Goal: Task Accomplishment & Management: Complete application form

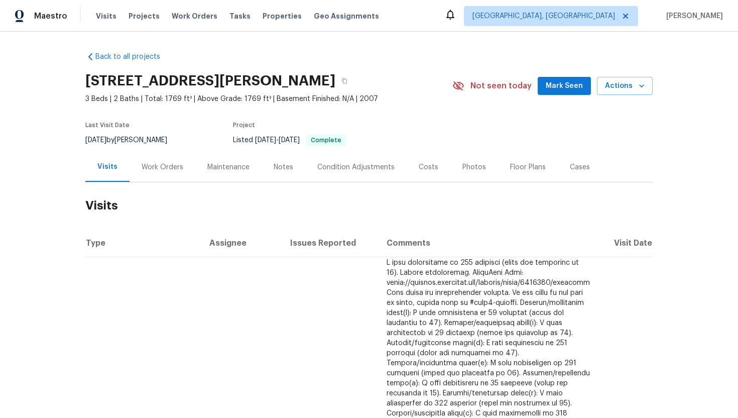
click at [179, 168] on div "Work Orders" at bounding box center [163, 167] width 42 height 10
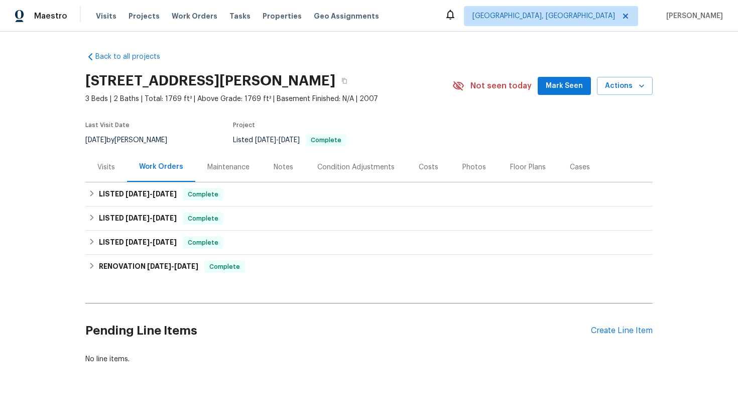
click at [111, 175] on div "Visits" at bounding box center [106, 167] width 42 height 30
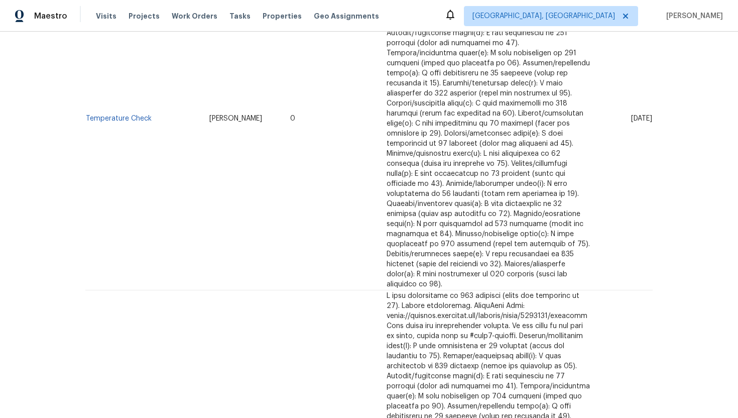
scroll to position [253, 0]
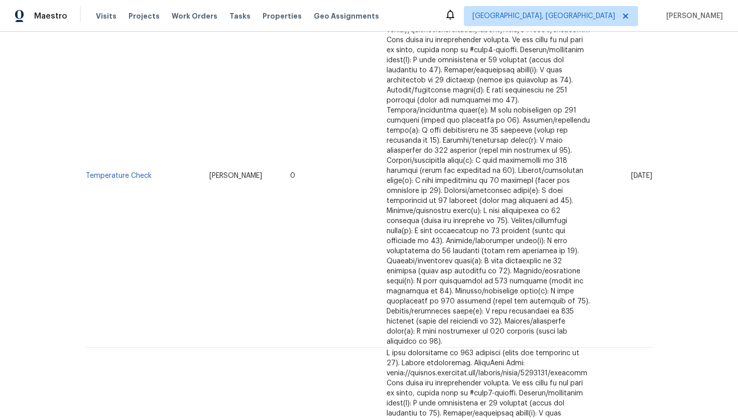
drag, startPoint x: 615, startPoint y: 172, endPoint x: 651, endPoint y: 176, distance: 36.4
click at [651, 176] on td "Wed, Jul 30 2025" at bounding box center [625, 176] width 55 height 343
copy span "Jul 30 2025"
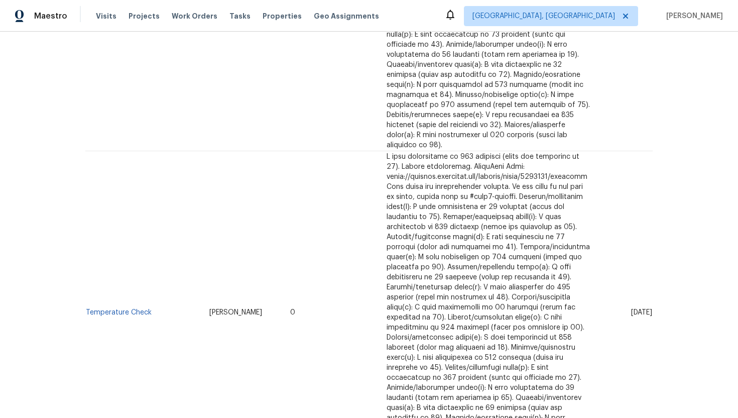
scroll to position [0, 0]
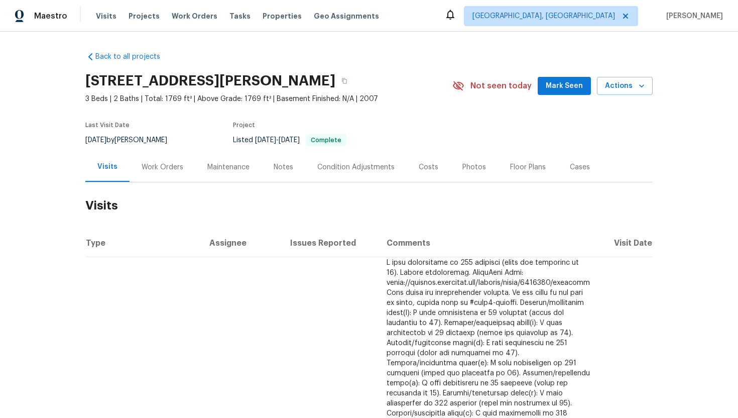
click at [158, 157] on div "Work Orders" at bounding box center [163, 167] width 66 height 30
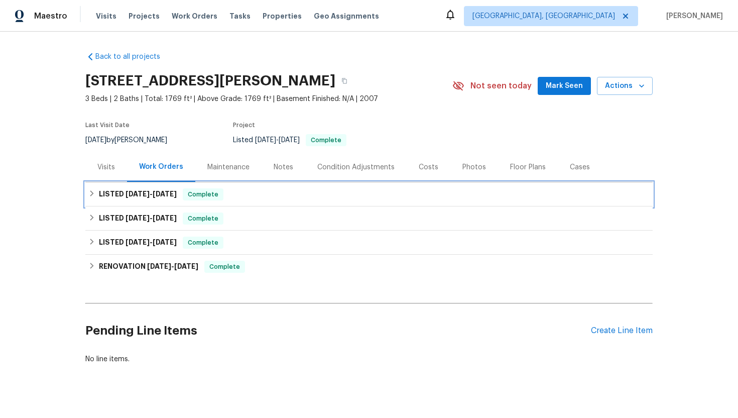
click at [168, 192] on span "8/19/25" at bounding box center [165, 193] width 24 height 7
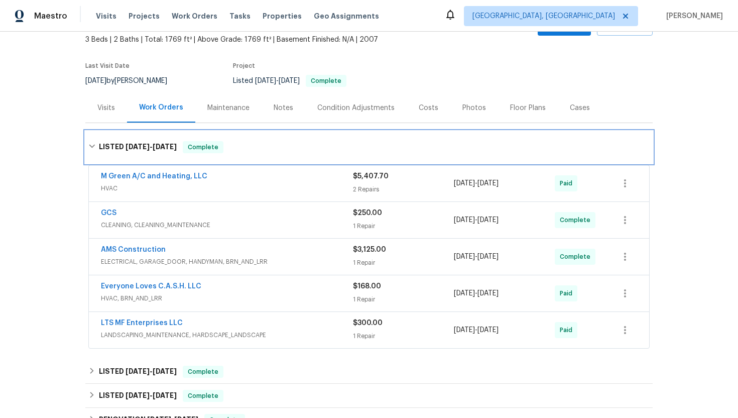
scroll to position [69, 0]
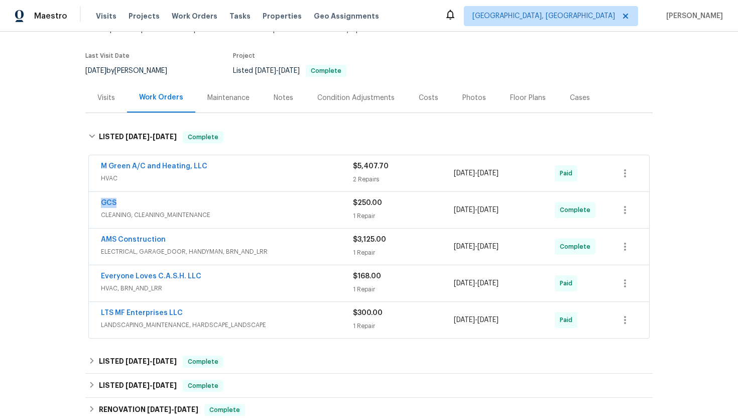
drag, startPoint x: 130, startPoint y: 205, endPoint x: 97, endPoint y: 205, distance: 33.1
click at [97, 205] on div "GCS CLEANING, CLEANING_MAINTENANCE $250.00 1 Repair 8/18/2025 - 8/18/2025 Compl…" at bounding box center [369, 210] width 560 height 36
copy link "GCS"
drag, startPoint x: 530, startPoint y: 216, endPoint x: 449, endPoint y: 216, distance: 80.8
click at [448, 216] on div "GCS CLEANING, CLEANING_MAINTENANCE $250.00 1 Repair 8/18/2025 - 8/18/2025 Compl…" at bounding box center [357, 210] width 512 height 24
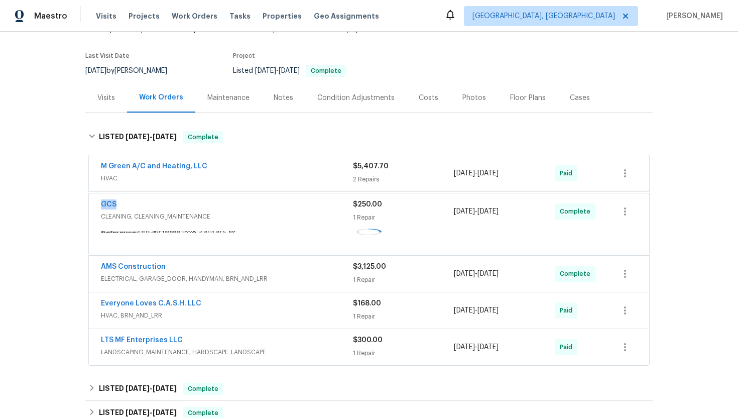
copy div "8/18/2025 - 8/18/2025"
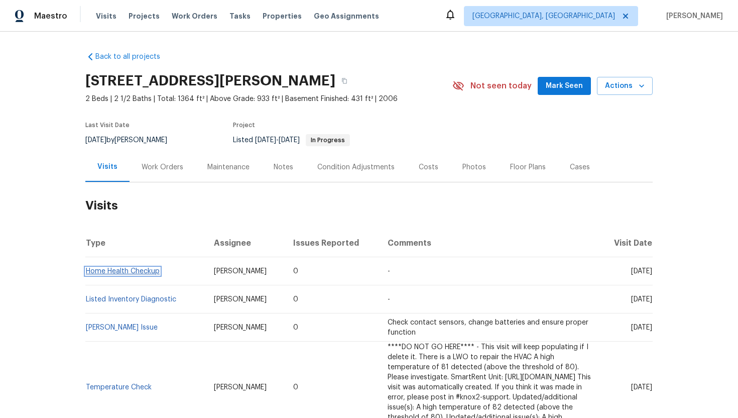
click at [119, 270] on link "Home Health Checkup" at bounding box center [123, 271] width 74 height 7
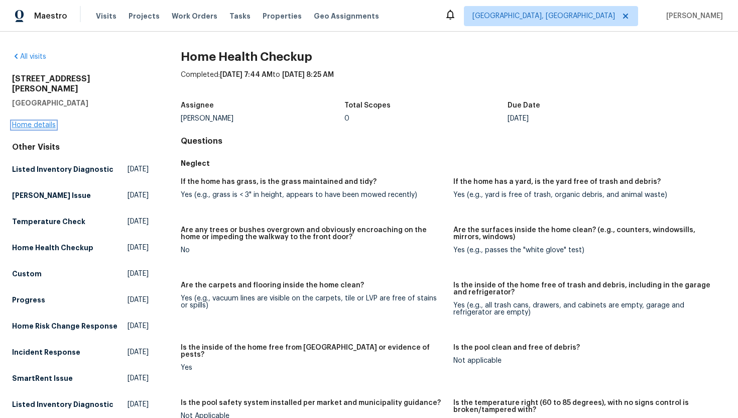
click at [38, 122] on link "Home details" at bounding box center [34, 125] width 44 height 7
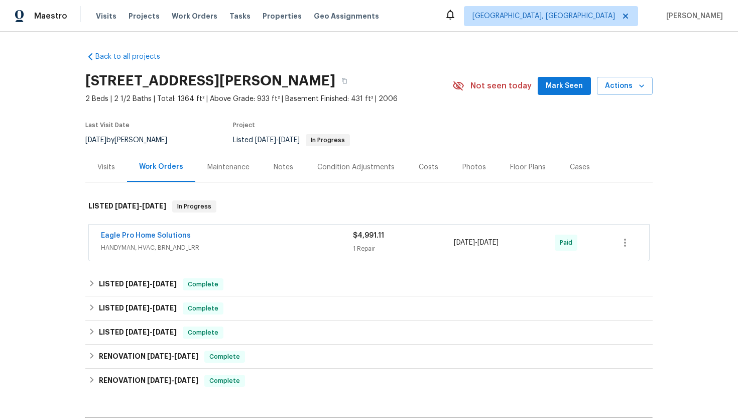
click at [229, 253] on div "Eagle Pro Home Solutions HANDYMAN, HVAC, BRN_AND_LRR" at bounding box center [227, 242] width 252 height 24
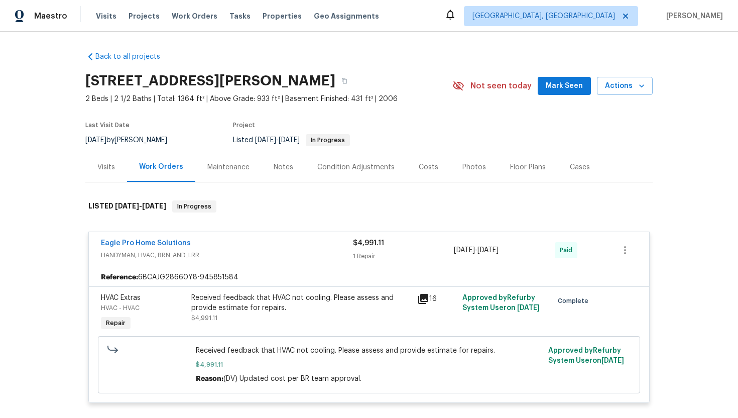
click at [107, 160] on div "Visits" at bounding box center [106, 167] width 42 height 30
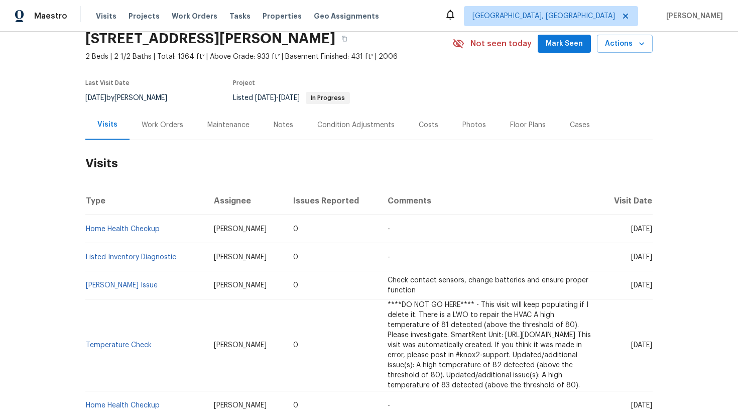
scroll to position [47, 0]
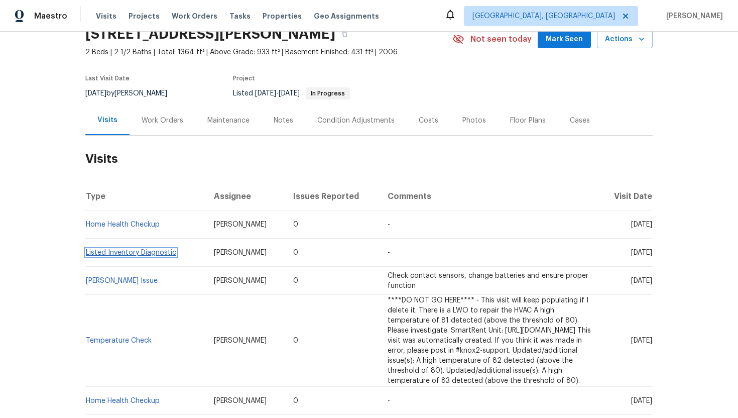
click at [154, 253] on link "Listed Inventory Diagnostic" at bounding box center [131, 252] width 90 height 7
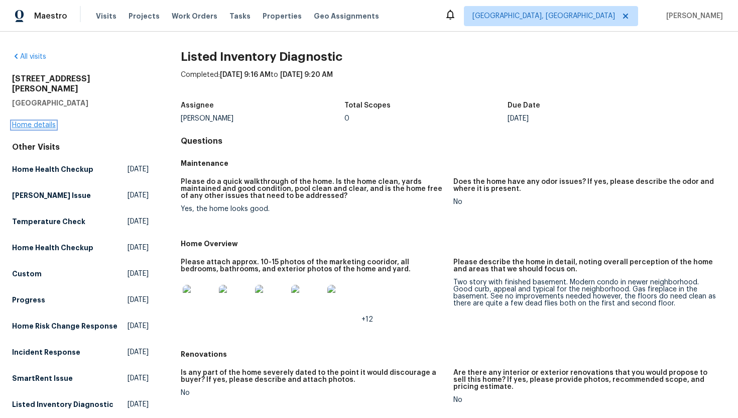
click at [40, 122] on link "Home details" at bounding box center [34, 125] width 44 height 7
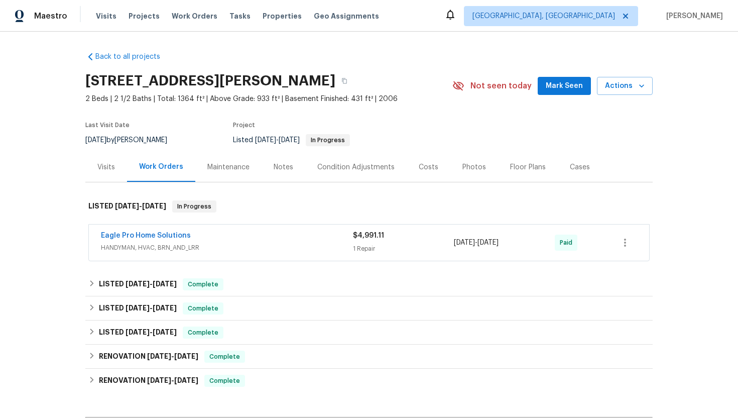
click at [110, 173] on div "Visits" at bounding box center [106, 167] width 42 height 30
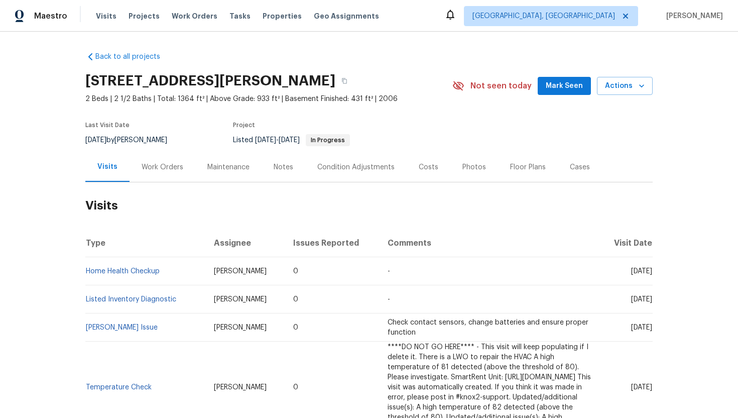
drag, startPoint x: 610, startPoint y: 272, endPoint x: 651, endPoint y: 275, distance: 41.3
click at [652, 275] on td "[DATE]" at bounding box center [626, 271] width 54 height 28
copy span "Aug 26 2025"
click at [168, 166] on div "Work Orders" at bounding box center [163, 167] width 42 height 10
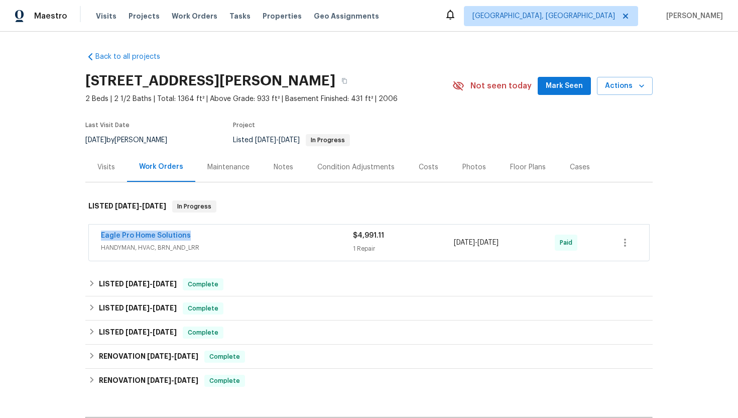
drag, startPoint x: 203, startPoint y: 235, endPoint x: 98, endPoint y: 233, distance: 105.5
click at [98, 233] on div "Eagle Pro Home Solutions HANDYMAN, HVAC, BRN_AND_LRR $4,991.11 1 Repair 7/14/20…" at bounding box center [369, 242] width 560 height 36
copy link "Eagle Pro Home Solutions"
drag, startPoint x: 534, startPoint y: 247, endPoint x: 441, endPoint y: 245, distance: 92.4
click at [441, 245] on div "Eagle Pro Home Solutions HANDYMAN, HVAC, BRN_AND_LRR $4,991.11 1 Repair 7/14/20…" at bounding box center [357, 242] width 512 height 24
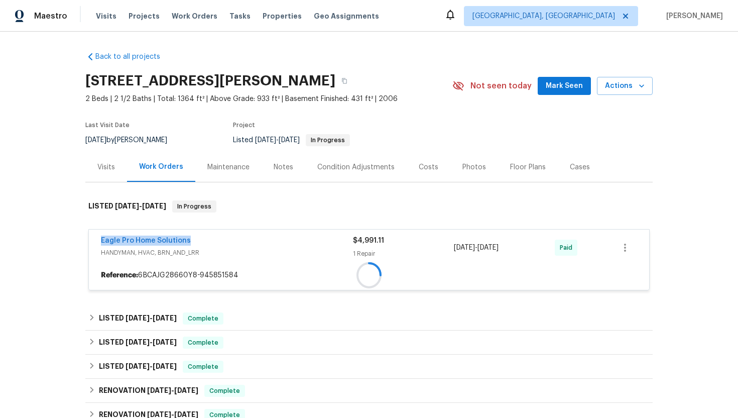
copy div "7/14/2025 - 7/25/2025"
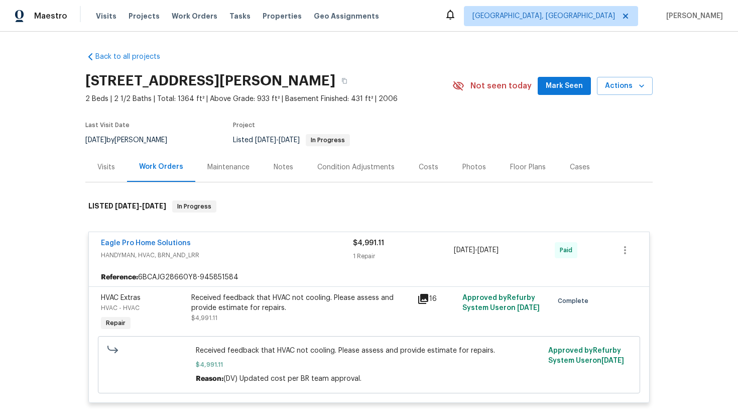
click at [110, 169] on div "Visits" at bounding box center [106, 167] width 18 height 10
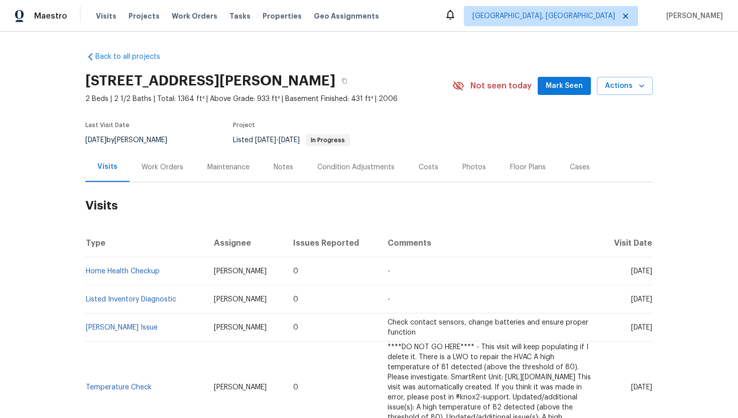
click at [570, 168] on div "Cases" at bounding box center [580, 167] width 20 height 10
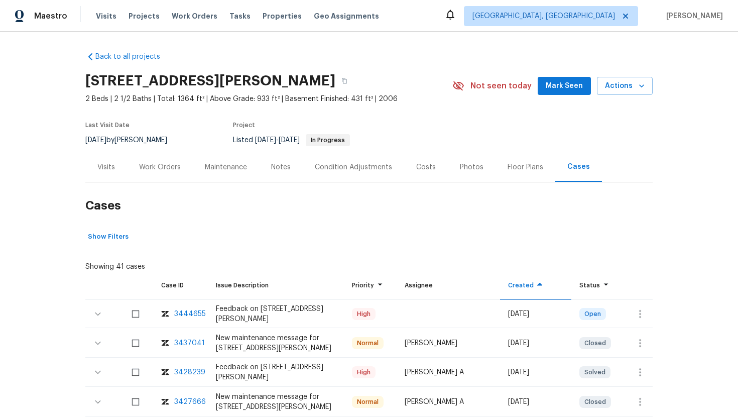
scroll to position [94, 0]
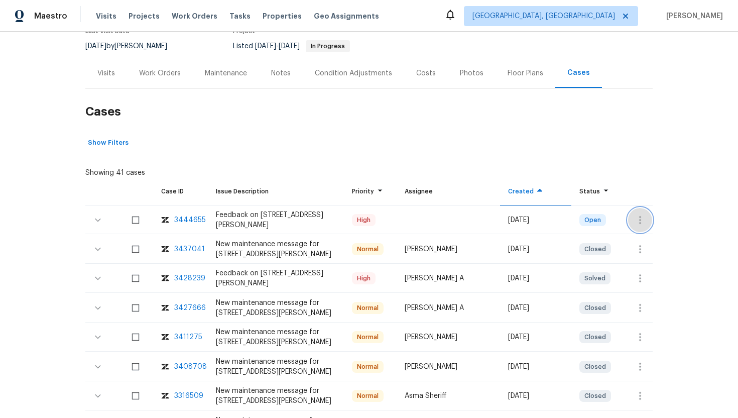
click at [637, 223] on icon "button" at bounding box center [640, 220] width 12 height 12
click at [648, 224] on li "Create a visit" at bounding box center [679, 219] width 104 height 17
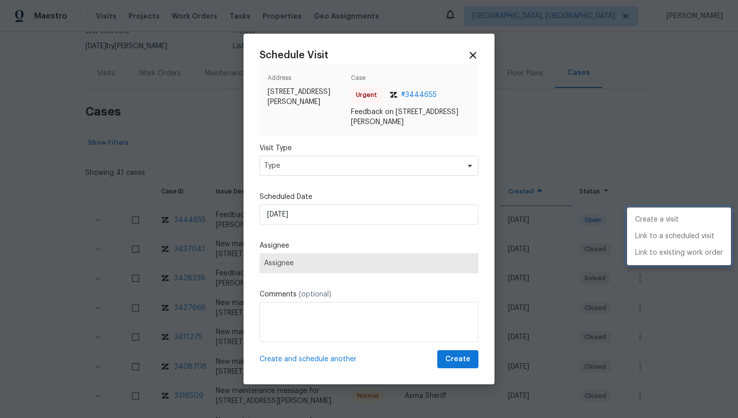
click at [322, 161] on div at bounding box center [369, 209] width 738 height 418
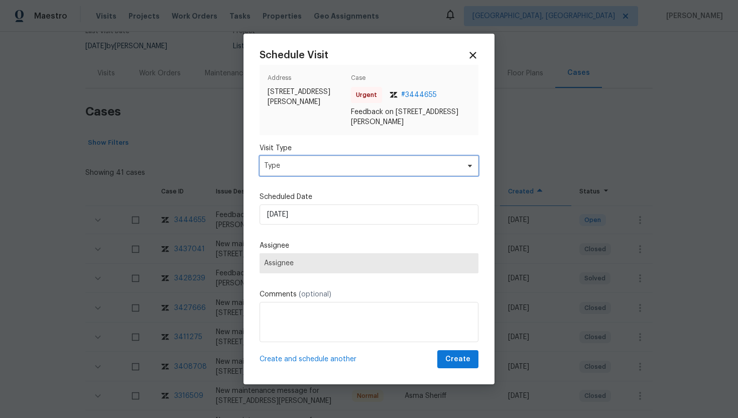
click at [317, 165] on span "Type" at bounding box center [361, 166] width 195 height 10
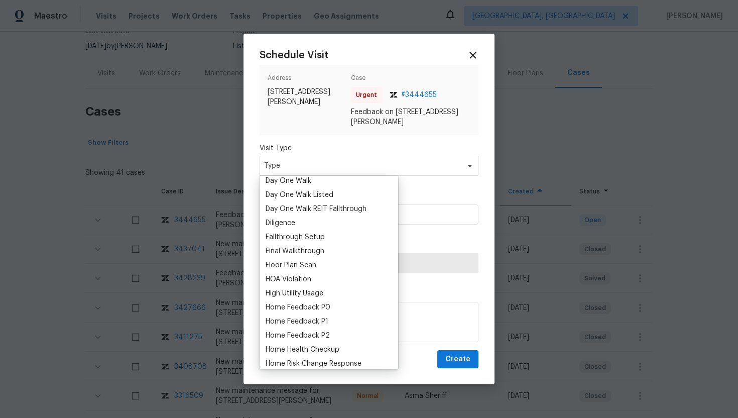
scroll to position [221, 0]
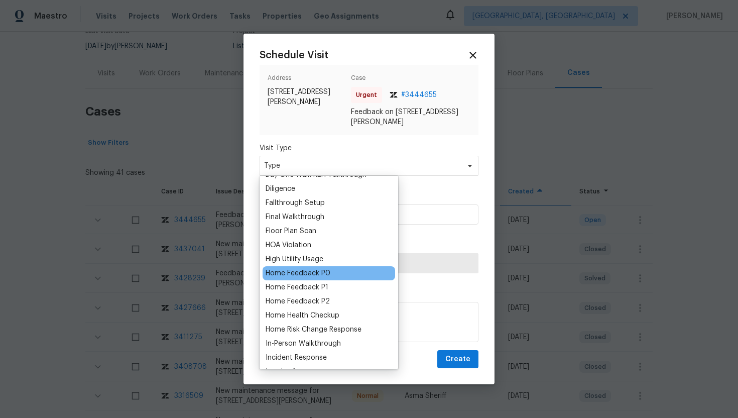
click at [315, 270] on div "Home Feedback P0" at bounding box center [298, 273] width 65 height 10
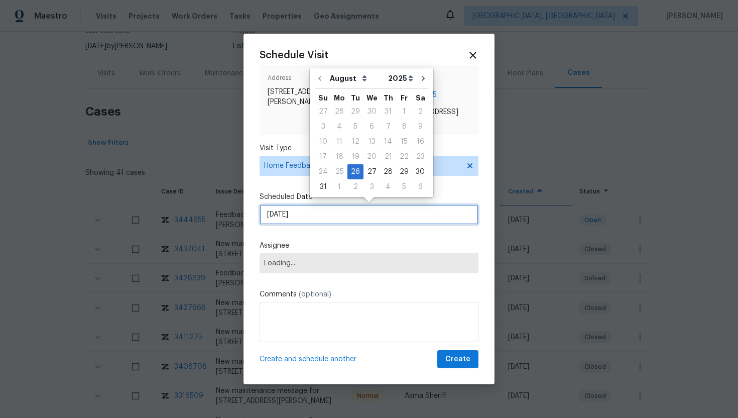
click at [313, 220] on input "[DATE]" at bounding box center [369, 214] width 219 height 20
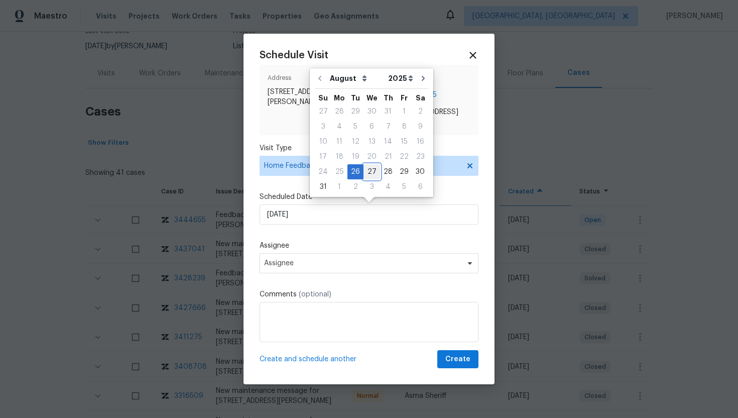
click at [367, 172] on div "27" at bounding box center [372, 172] width 17 height 14
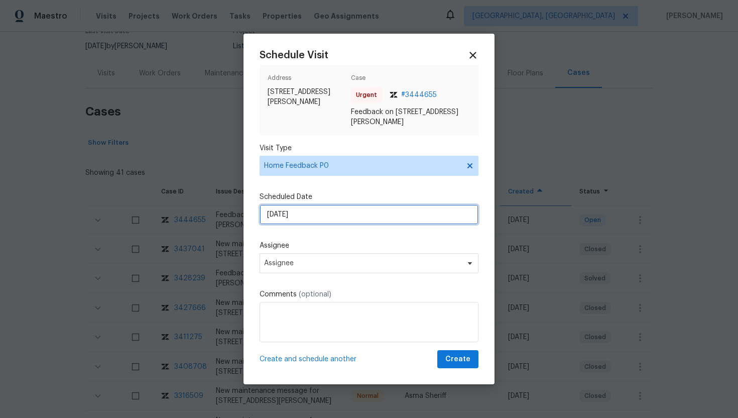
click at [323, 221] on input "8/27/2025" at bounding box center [369, 214] width 219 height 20
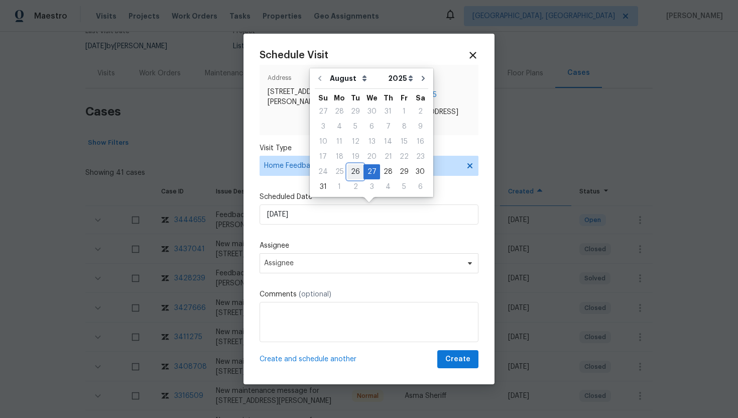
click at [355, 170] on div "26" at bounding box center [355, 172] width 16 height 14
type input "[DATE]"
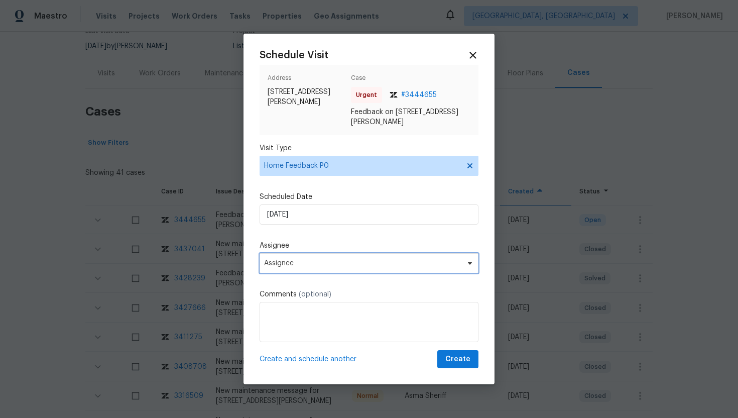
click at [328, 258] on span "Assignee" at bounding box center [369, 263] width 219 height 20
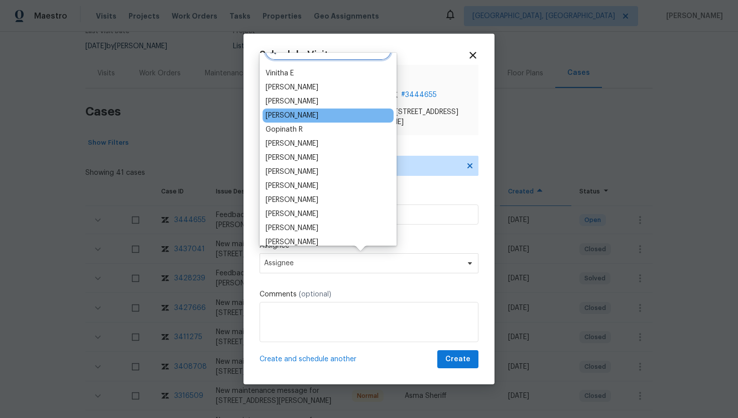
scroll to position [0, 0]
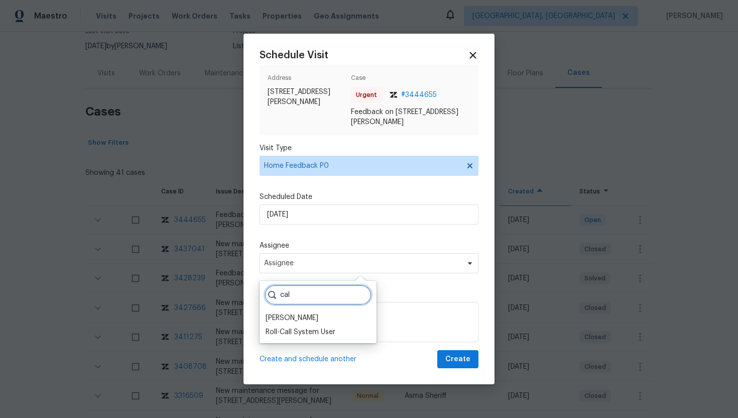
type input "cal"
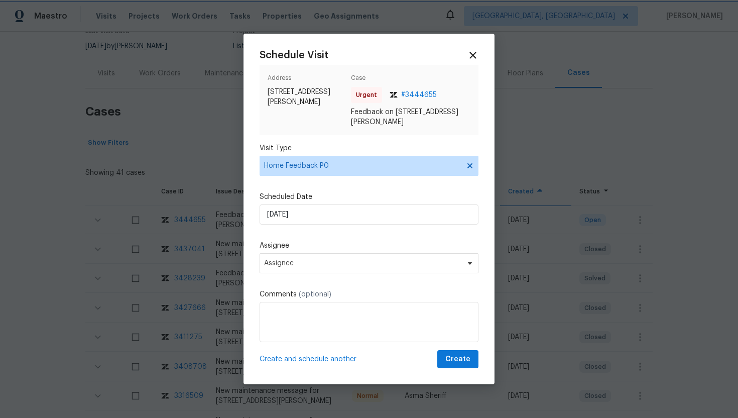
click at [171, 144] on div at bounding box center [369, 209] width 738 height 418
click at [476, 56] on icon at bounding box center [472, 55] width 7 height 7
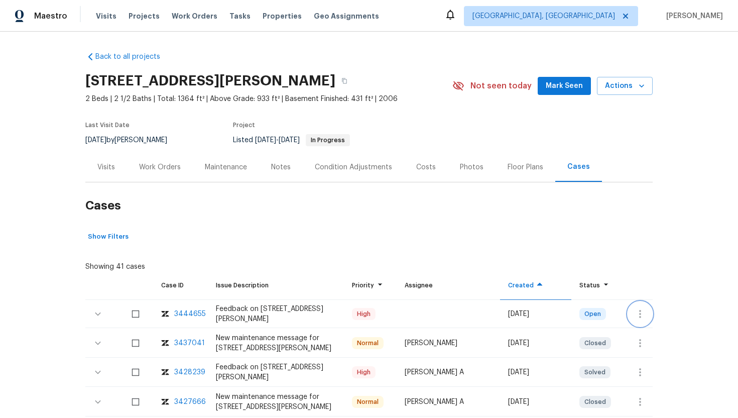
click at [633, 316] on button "button" at bounding box center [640, 314] width 24 height 24
click at [644, 315] on li "Create a visit" at bounding box center [679, 313] width 104 height 17
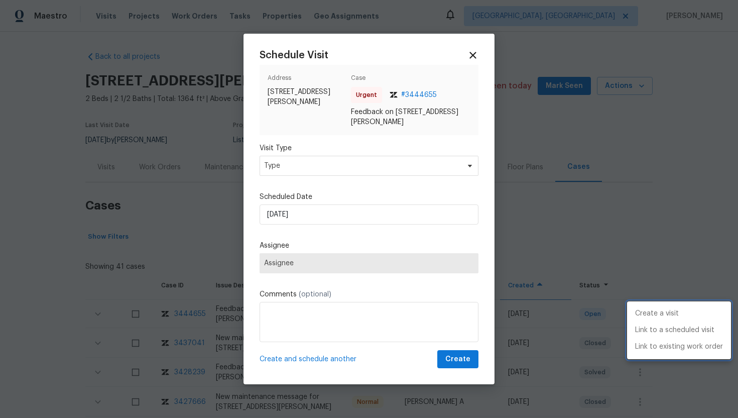
click at [295, 169] on div at bounding box center [369, 209] width 738 height 418
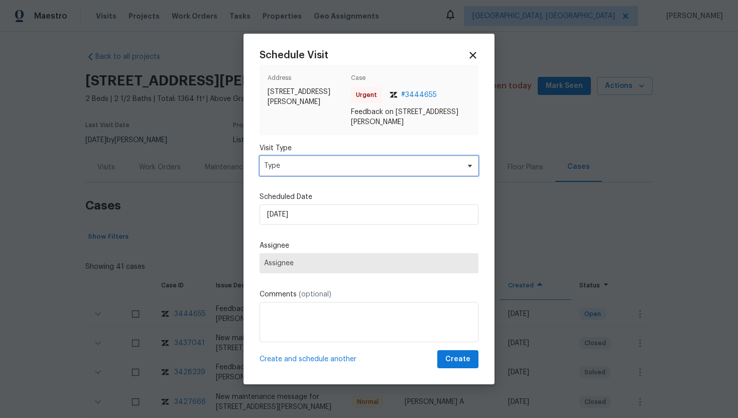
click at [295, 169] on span "Type" at bounding box center [361, 166] width 195 height 10
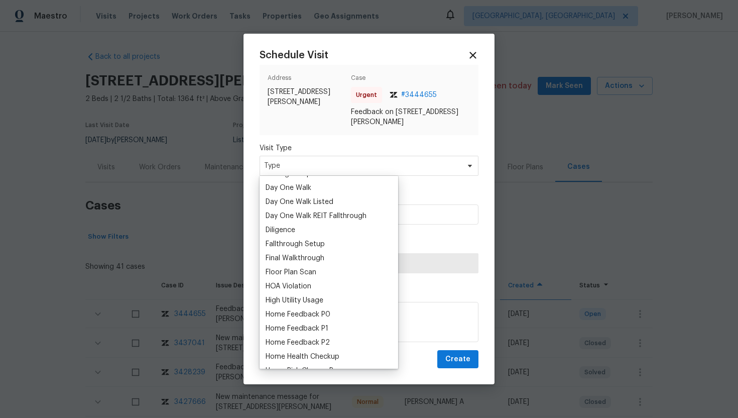
scroll to position [186, 0]
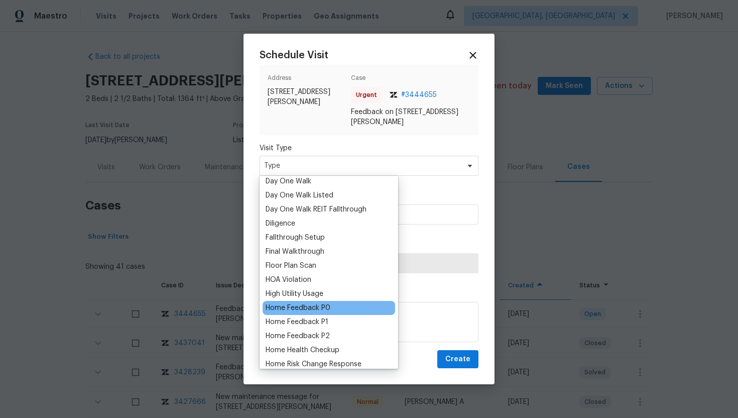
click at [330, 305] on div "Home Feedback P0" at bounding box center [329, 308] width 133 height 14
click at [322, 307] on div "Home Feedback P0" at bounding box center [298, 308] width 65 height 10
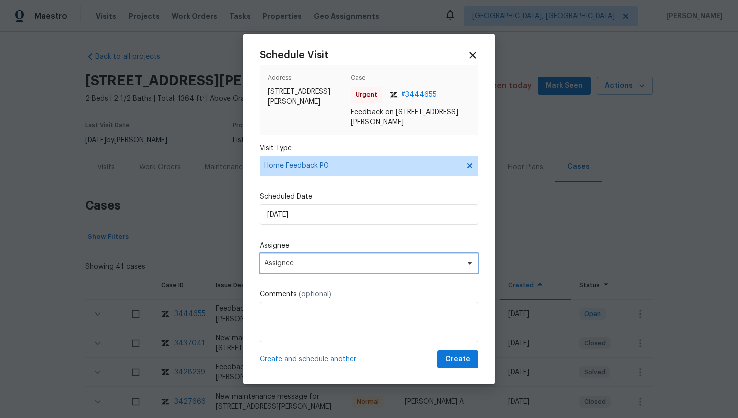
click at [322, 265] on span "Assignee" at bounding box center [362, 263] width 197 height 8
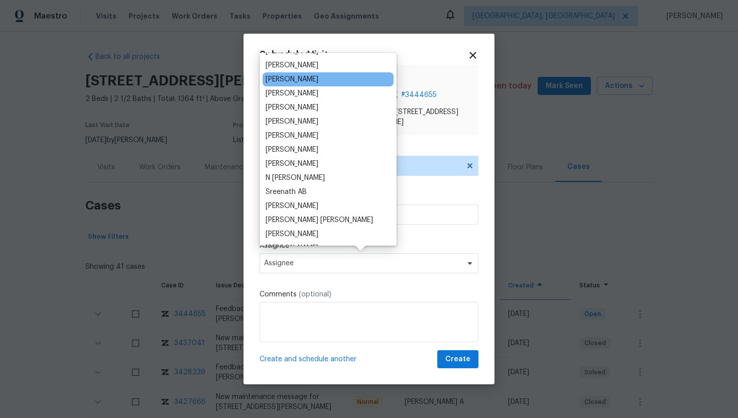
scroll to position [2, 0]
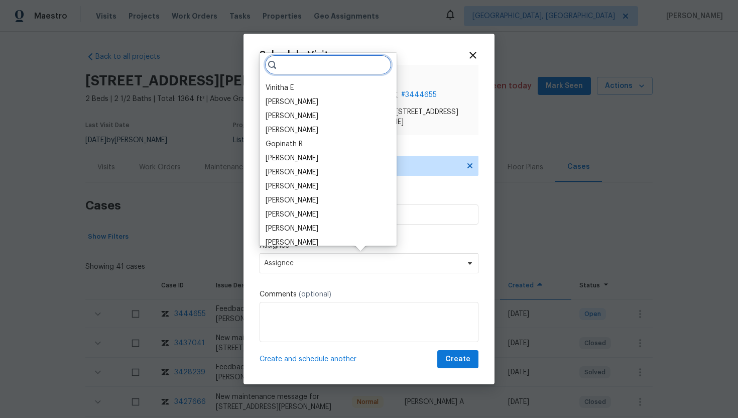
click at [287, 64] on input "search" at bounding box center [328, 65] width 127 height 20
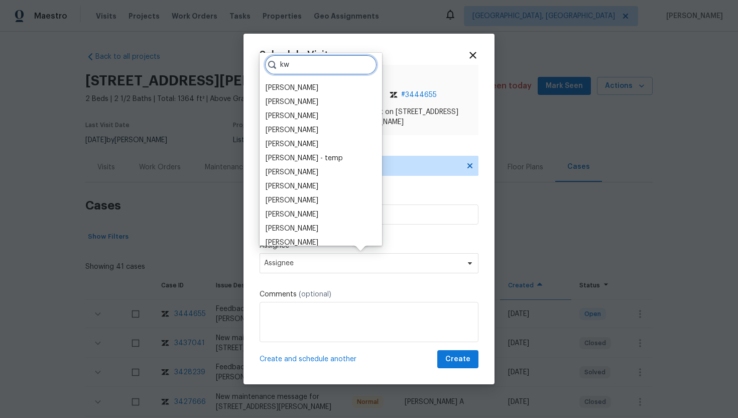
scroll to position [0, 0]
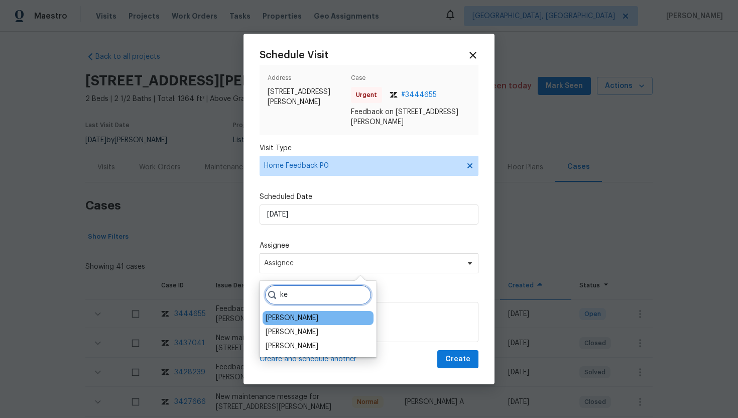
type input "ke"
click at [305, 315] on div "[PERSON_NAME]" at bounding box center [292, 318] width 53 height 10
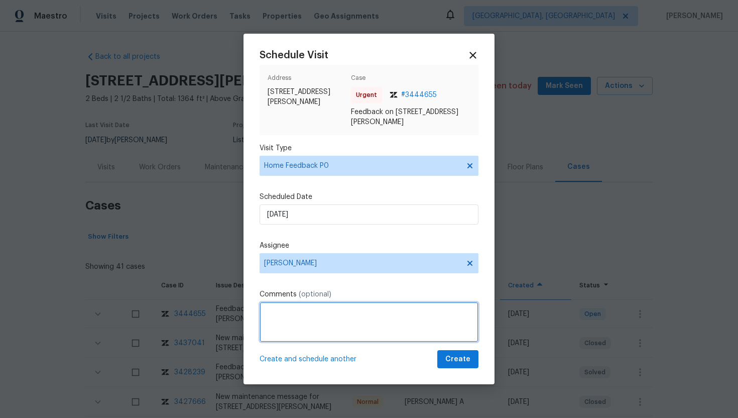
click at [298, 309] on textarea at bounding box center [369, 322] width 219 height 40
paste textarea "Feedback Message: The caller states that the lb code doesnt work, we checked on…"
type textarea "Feedback Message: The caller states that the lb code doesnt work, we checked on…"
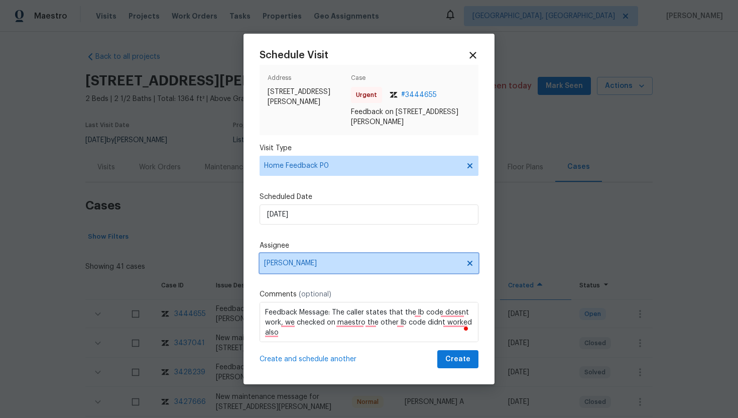
click at [469, 264] on icon at bounding box center [469, 263] width 5 height 5
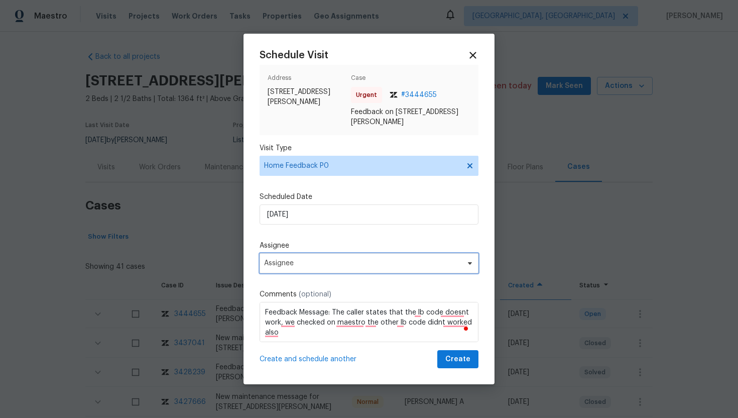
click at [300, 260] on span "Assignee" at bounding box center [362, 263] width 197 height 8
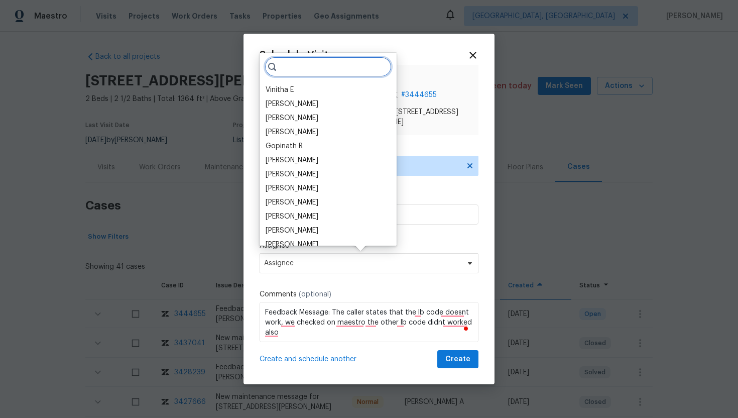
click at [286, 71] on input "search" at bounding box center [328, 67] width 127 height 20
paste input "[PERSON_NAME]"
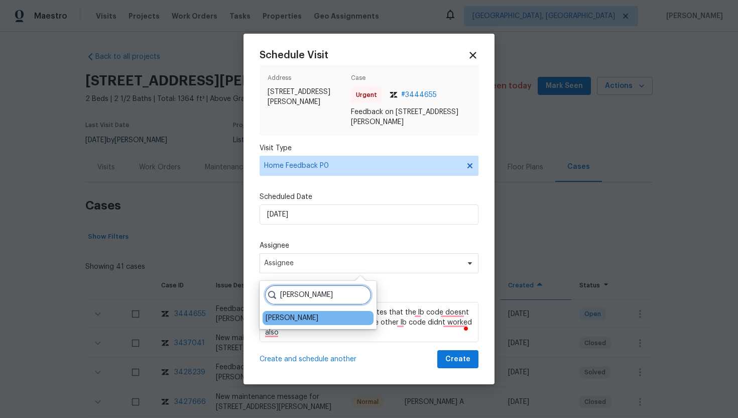
type input "[PERSON_NAME]"
click at [313, 322] on div "[PERSON_NAME]" at bounding box center [292, 318] width 53 height 10
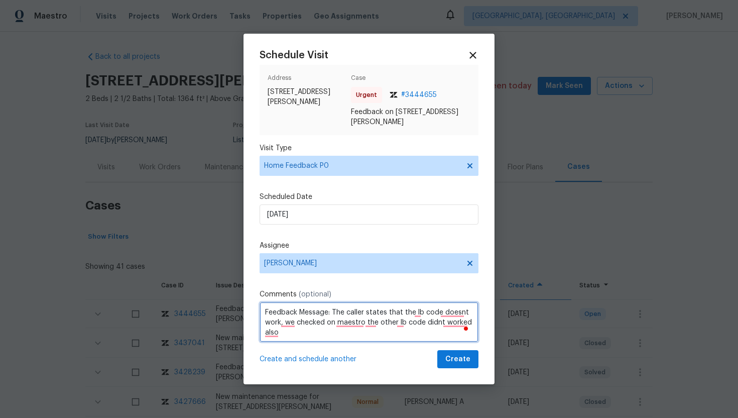
click at [362, 325] on textarea "Feedback Message: The caller states that the lb code doesnt work, we checked on…" at bounding box center [369, 322] width 219 height 40
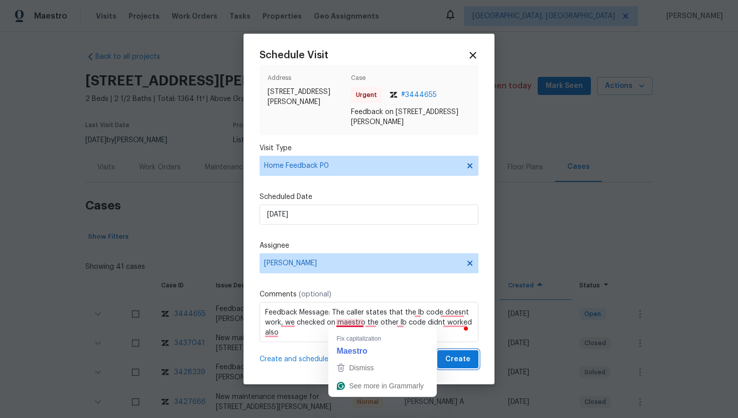
click at [468, 361] on span "Create" at bounding box center [457, 359] width 25 height 13
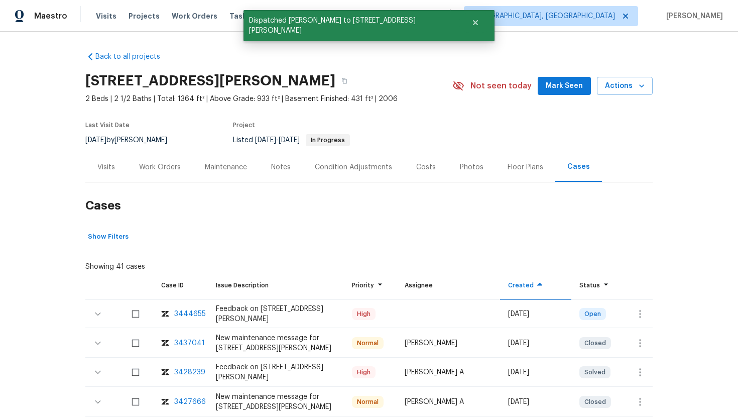
click at [116, 163] on div "Visits" at bounding box center [106, 167] width 42 height 30
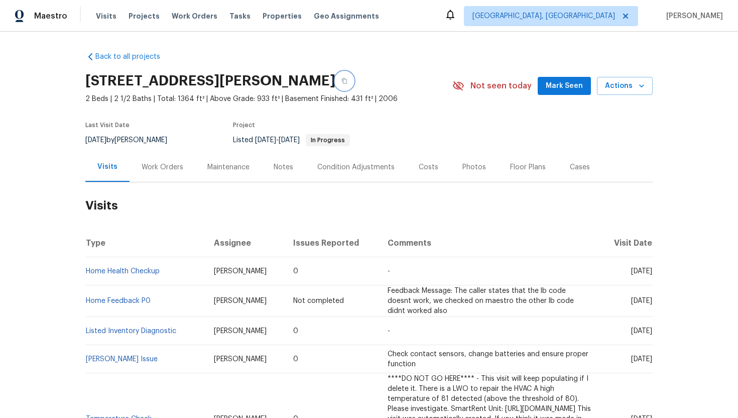
click at [353, 77] on button "button" at bounding box center [344, 81] width 18 height 18
click at [581, 23] on span "Albuquerque, NM" at bounding box center [551, 16] width 174 height 20
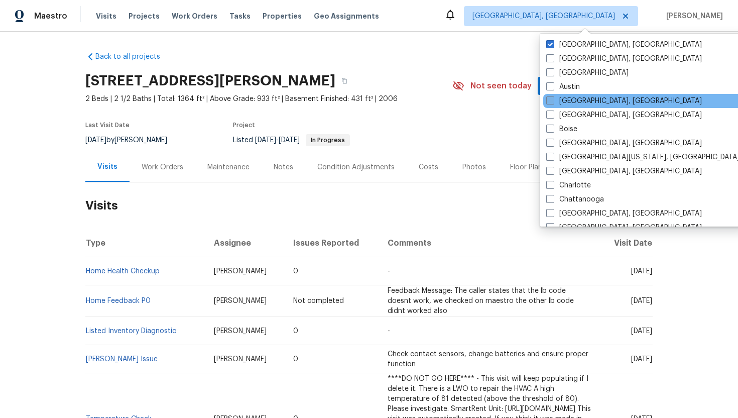
scroll to position [117, 0]
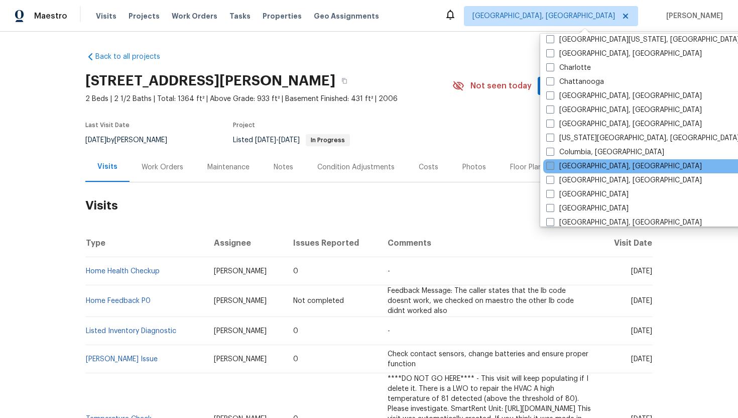
click at [558, 165] on label "Columbus, OH" at bounding box center [624, 166] width 156 height 10
click at [553, 165] on input "Columbus, OH" at bounding box center [549, 164] width 7 height 7
checkbox input "true"
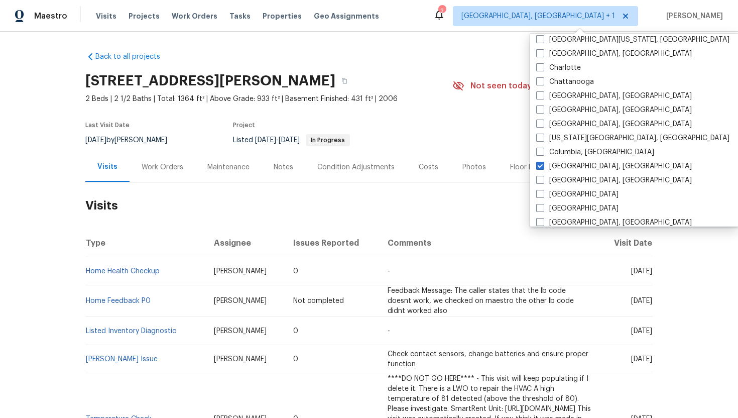
click at [485, 120] on section "1143 Green Knoll Dr, Westerville, OH 43081 2 Beds | 2 1/2 Baths | Total: 1364 f…" at bounding box center [368, 110] width 567 height 84
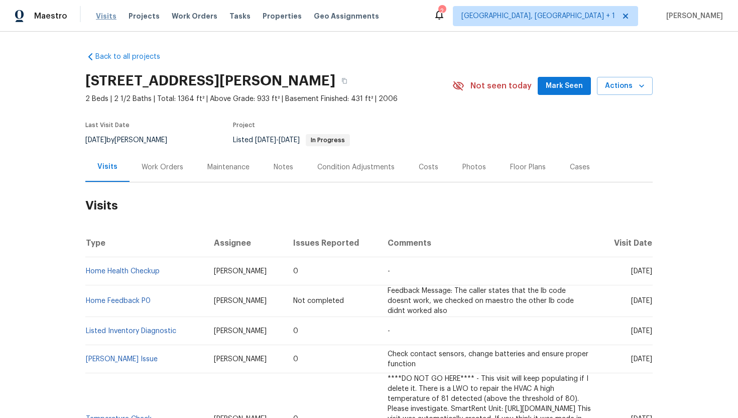
click at [109, 18] on span "Visits" at bounding box center [106, 16] width 21 height 10
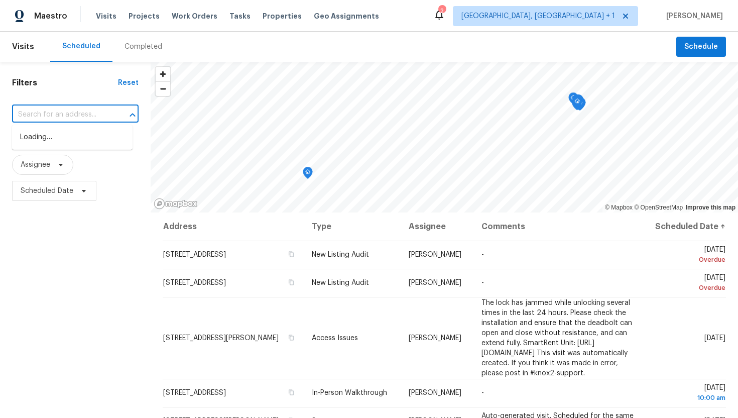
click at [83, 115] on input "text" at bounding box center [61, 115] width 98 height 16
paste input "[STREET_ADDRESS][PERSON_NAME]"
type input "[STREET_ADDRESS][PERSON_NAME]"
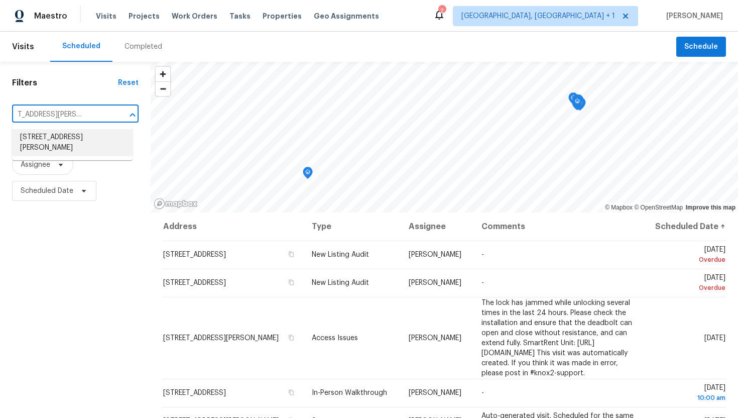
click at [68, 143] on li "[STREET_ADDRESS][PERSON_NAME]" at bounding box center [72, 142] width 121 height 27
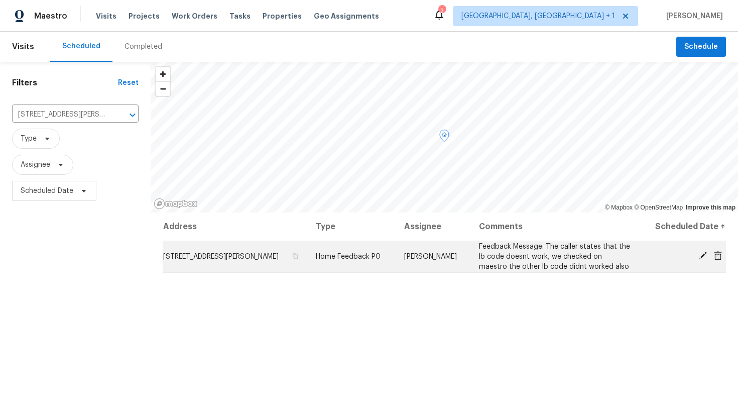
click at [722, 258] on icon at bounding box center [718, 255] width 8 height 9
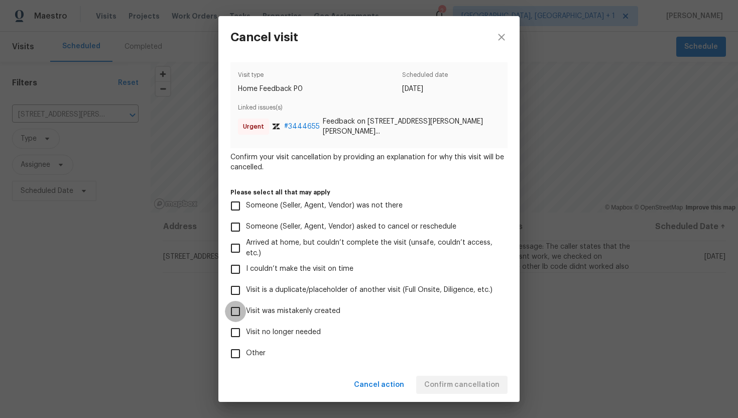
click at [236, 307] on input "Visit was mistakenly created" at bounding box center [235, 311] width 21 height 21
checkbox input "true"
click at [471, 390] on span "Confirm cancellation" at bounding box center [461, 385] width 75 height 13
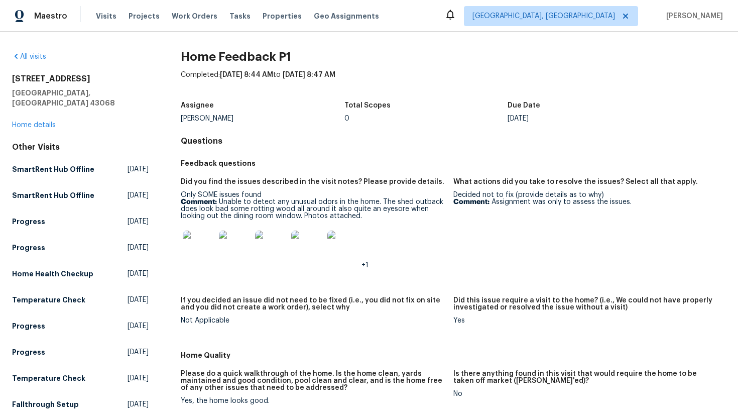
drag, startPoint x: 240, startPoint y: 118, endPoint x: 181, endPoint y: 118, distance: 59.2
click at [181, 118] on div "[PERSON_NAME]" at bounding box center [263, 118] width 164 height 7
copy div "[PERSON_NAME]"
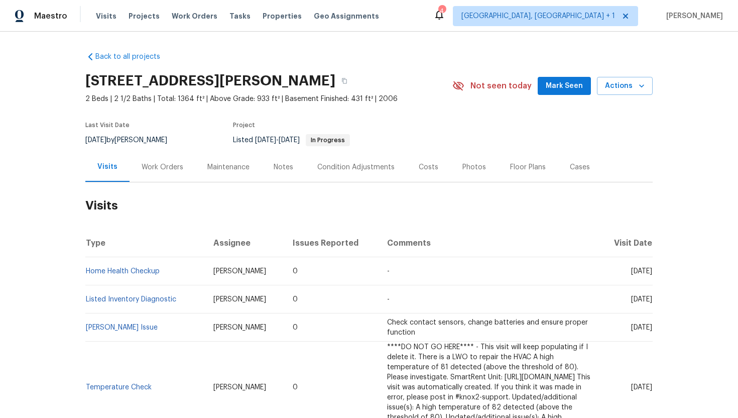
click at [580, 170] on div "Cases" at bounding box center [580, 167] width 20 height 10
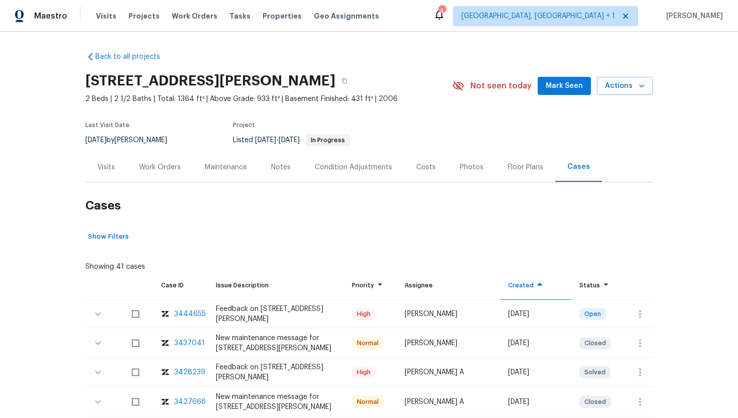
scroll to position [124, 0]
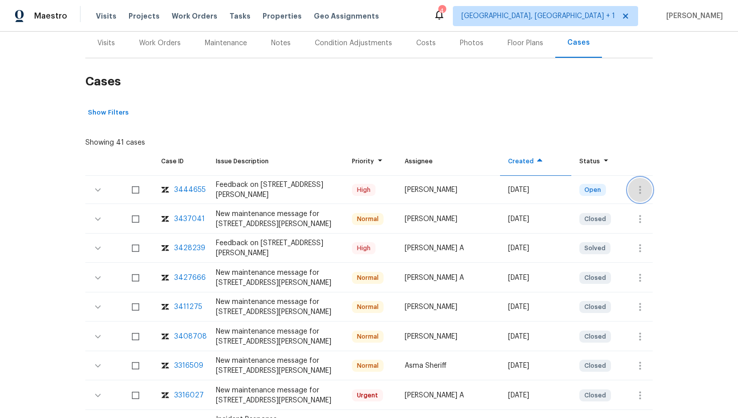
click at [643, 189] on icon "button" at bounding box center [640, 190] width 12 height 12
click at [651, 192] on li "Create a visit" at bounding box center [679, 189] width 104 height 17
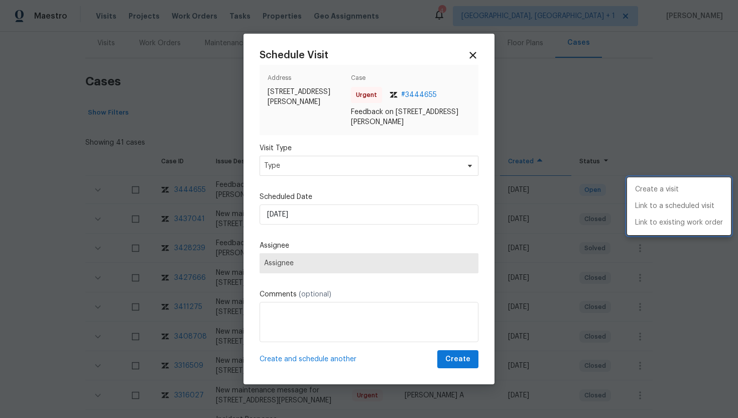
click at [328, 175] on div at bounding box center [369, 209] width 738 height 418
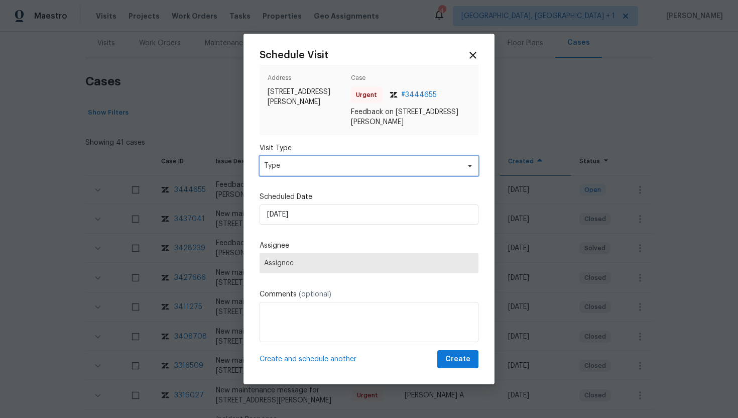
click at [328, 172] on span "Type" at bounding box center [369, 166] width 219 height 20
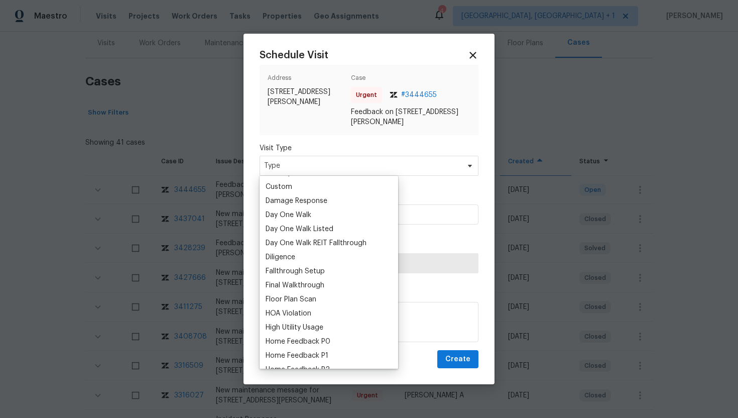
scroll to position [206, 0]
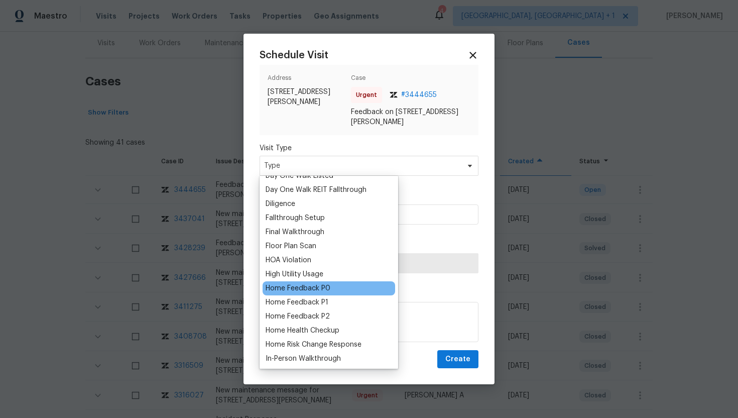
click at [322, 290] on div "Home Feedback P0" at bounding box center [298, 288] width 65 height 10
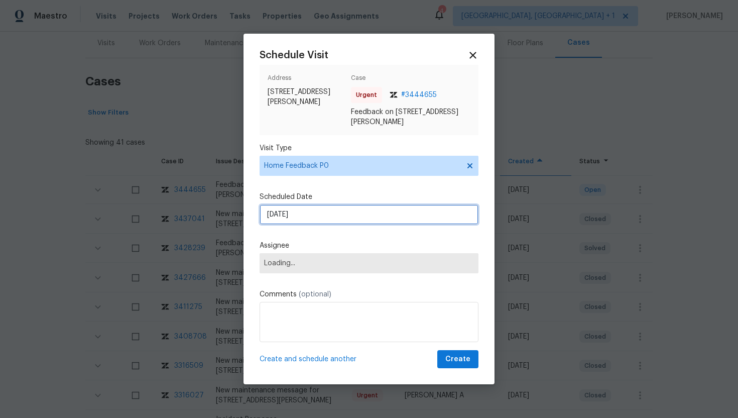
click at [317, 217] on input "[DATE]" at bounding box center [369, 214] width 219 height 20
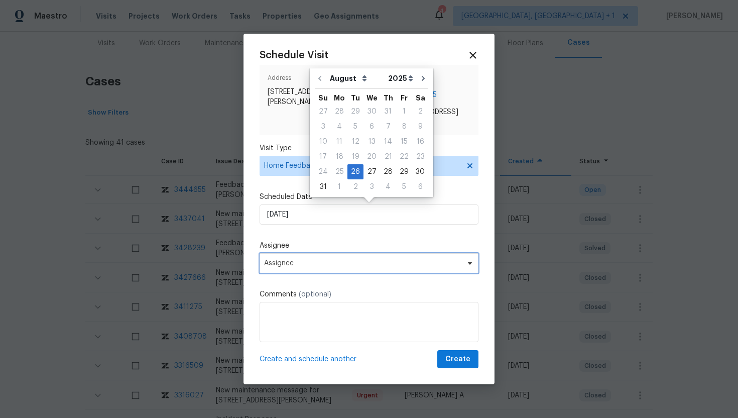
click at [321, 268] on span "Assignee" at bounding box center [369, 263] width 219 height 20
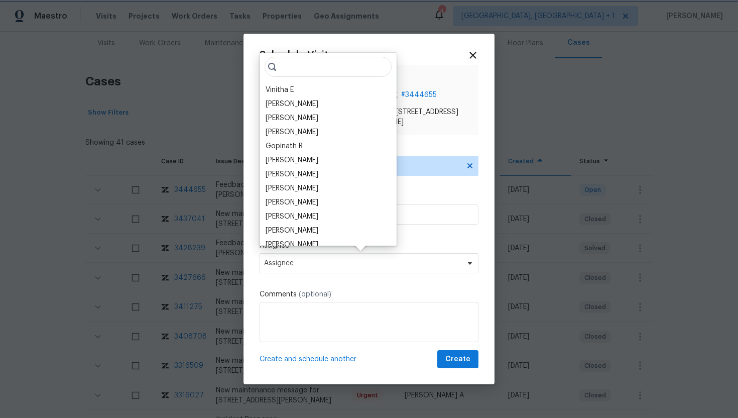
click at [417, 257] on span "Assignee" at bounding box center [369, 263] width 219 height 20
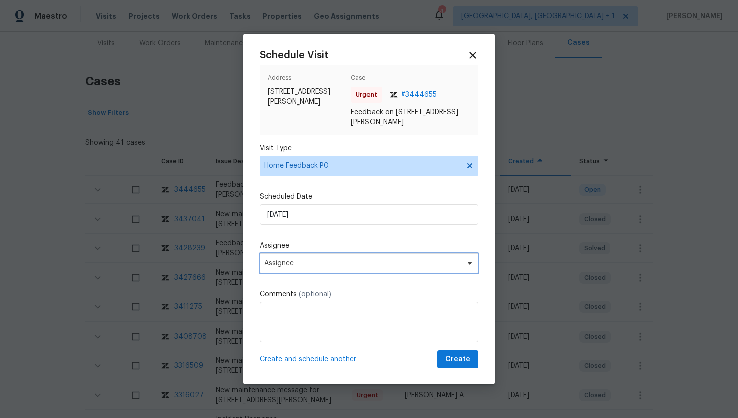
click at [318, 259] on span "Assignee" at bounding box center [369, 263] width 219 height 20
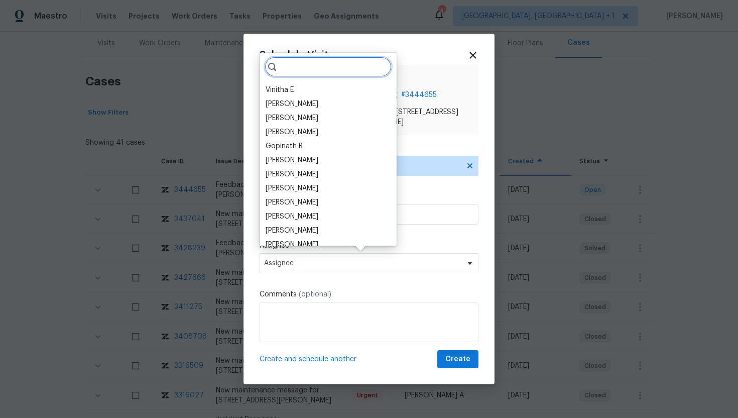
click at [289, 65] on input "search" at bounding box center [328, 67] width 127 height 20
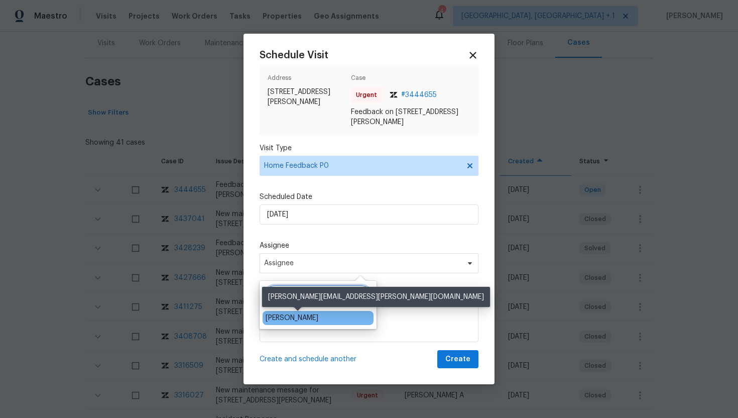
type input "[PERSON_NAME]"
click at [318, 316] on div "[PERSON_NAME]" at bounding box center [292, 318] width 53 height 10
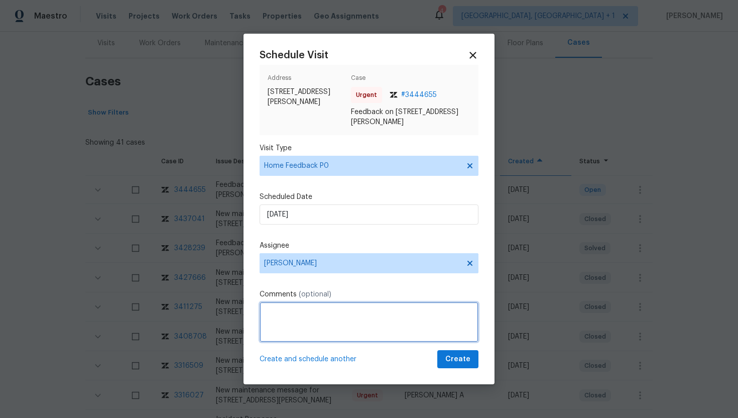
click at [308, 327] on textarea at bounding box center [369, 322] width 219 height 40
paste textarea "Feedback Message: The caller states that the lb code doesnt work, we checked on…"
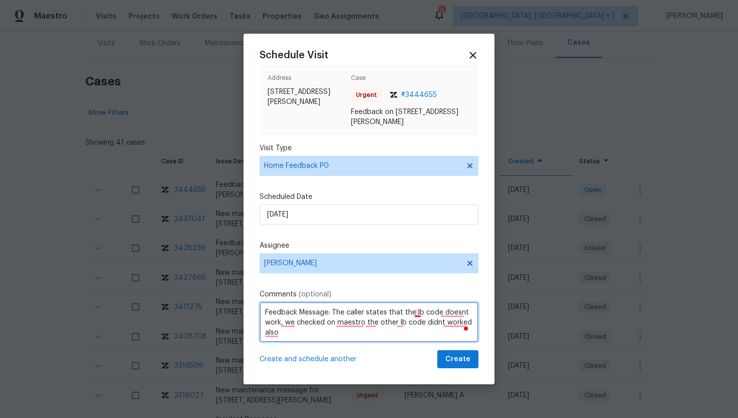
click at [419, 312] on textarea "Feedback Message: The caller states that the lb code doesnt work, we checked on…" at bounding box center [369, 322] width 219 height 40
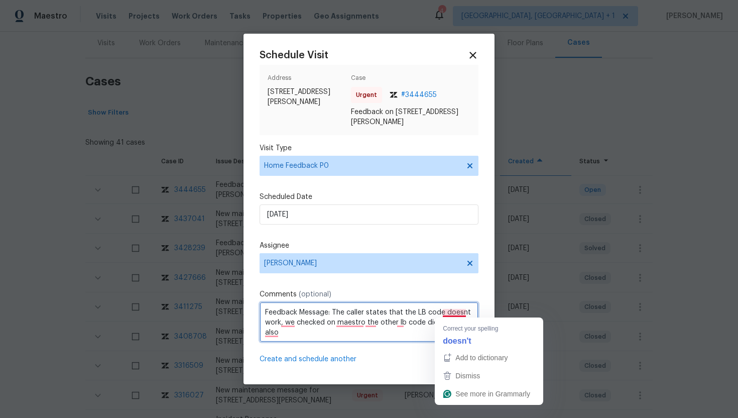
click at [453, 310] on textarea "Feedback Message: The caller states that the LB code doesnt work, we checked on…" at bounding box center [369, 322] width 219 height 40
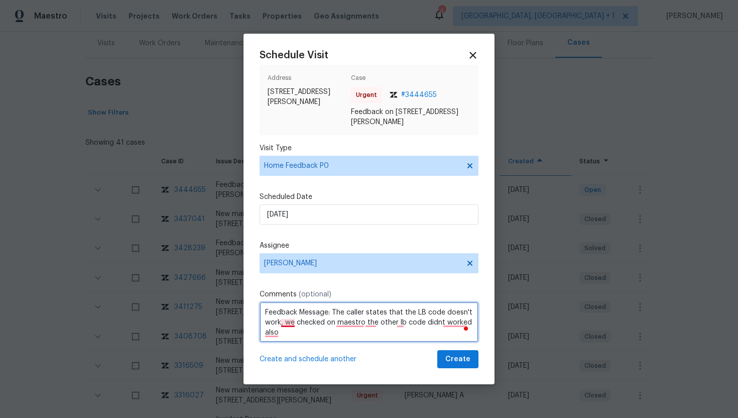
click at [292, 322] on textarea "Feedback Message: The caller states that the LB code doesn't work, we checked o…" at bounding box center [369, 322] width 219 height 40
click at [354, 324] on textarea "Feedback Message: The caller states that the LB code doesn't work. We checked o…" at bounding box center [369, 322] width 219 height 40
click at [370, 323] on textarea "Feedback Message: The caller states that the LB code doesn't work. We checked o…" at bounding box center [369, 322] width 219 height 40
click at [405, 322] on textarea "Feedback Message: The caller states that the LB code doesn't work. We checked o…" at bounding box center [369, 322] width 219 height 40
click at [454, 323] on textarea "Feedback Message: The caller states that the LB code doesn't work. We checked o…" at bounding box center [369, 322] width 219 height 40
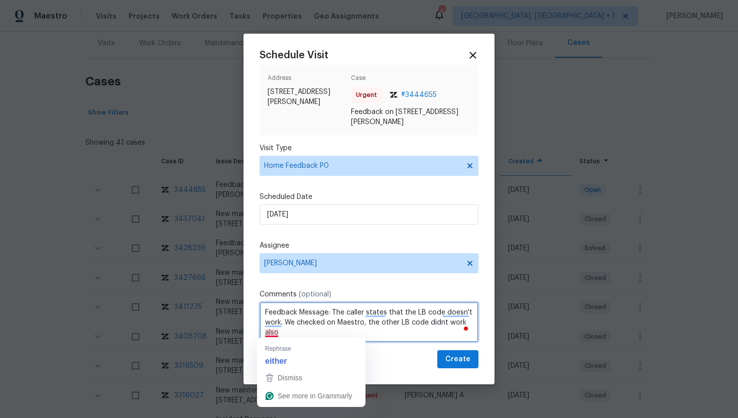
click at [274, 333] on textarea "Feedback Message: The caller states that the LB code doesn't work. We checked o…" at bounding box center [369, 322] width 219 height 40
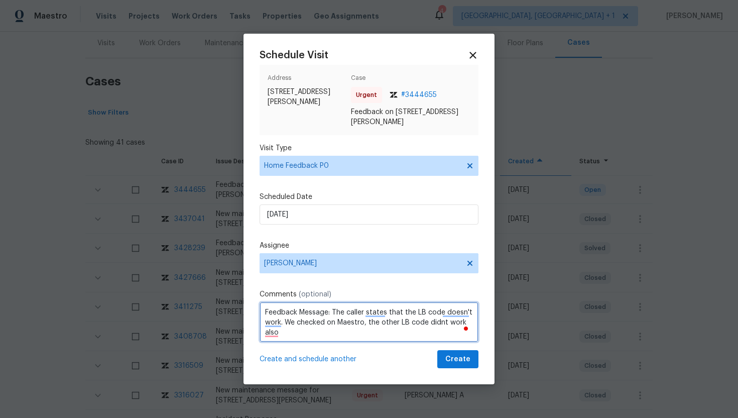
click at [275, 334] on textarea "Feedback Message: The caller states that the LB code doesn't work. We checked o…" at bounding box center [369, 322] width 219 height 40
type textarea "Feedback Message: The caller states that the LB code doesn't work. We checked o…"
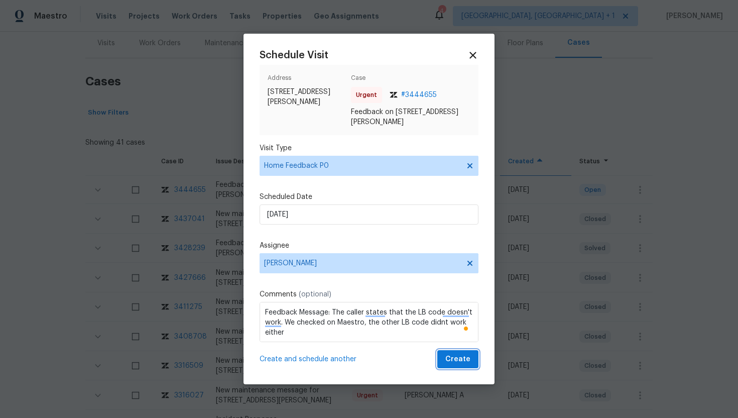
click at [463, 358] on span "Create" at bounding box center [457, 359] width 25 height 13
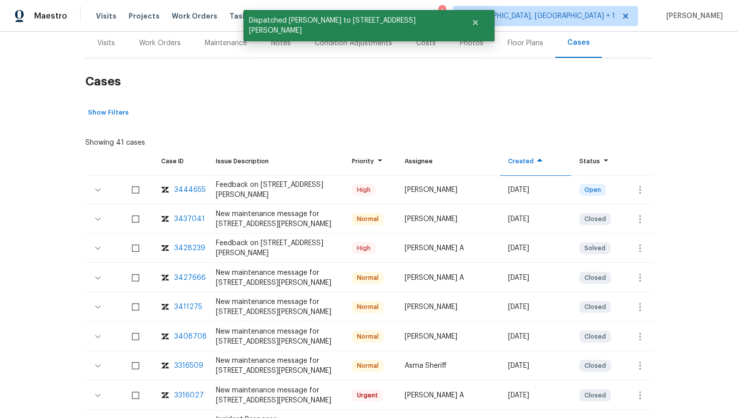
click at [107, 45] on div "Visits" at bounding box center [106, 43] width 18 height 10
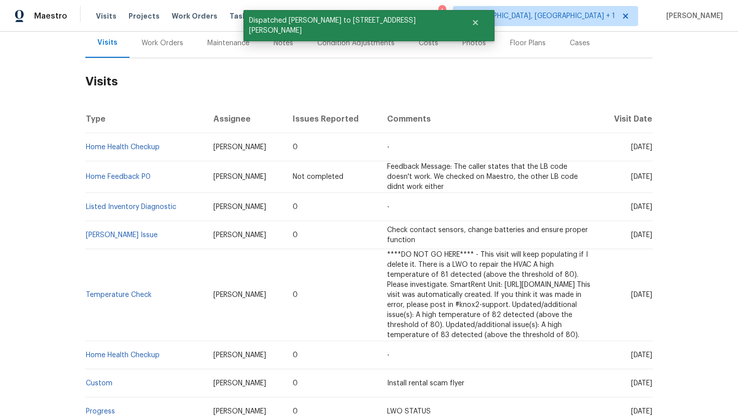
scroll to position [124, 0]
